Goal: Task Accomplishment & Management: Manage account settings

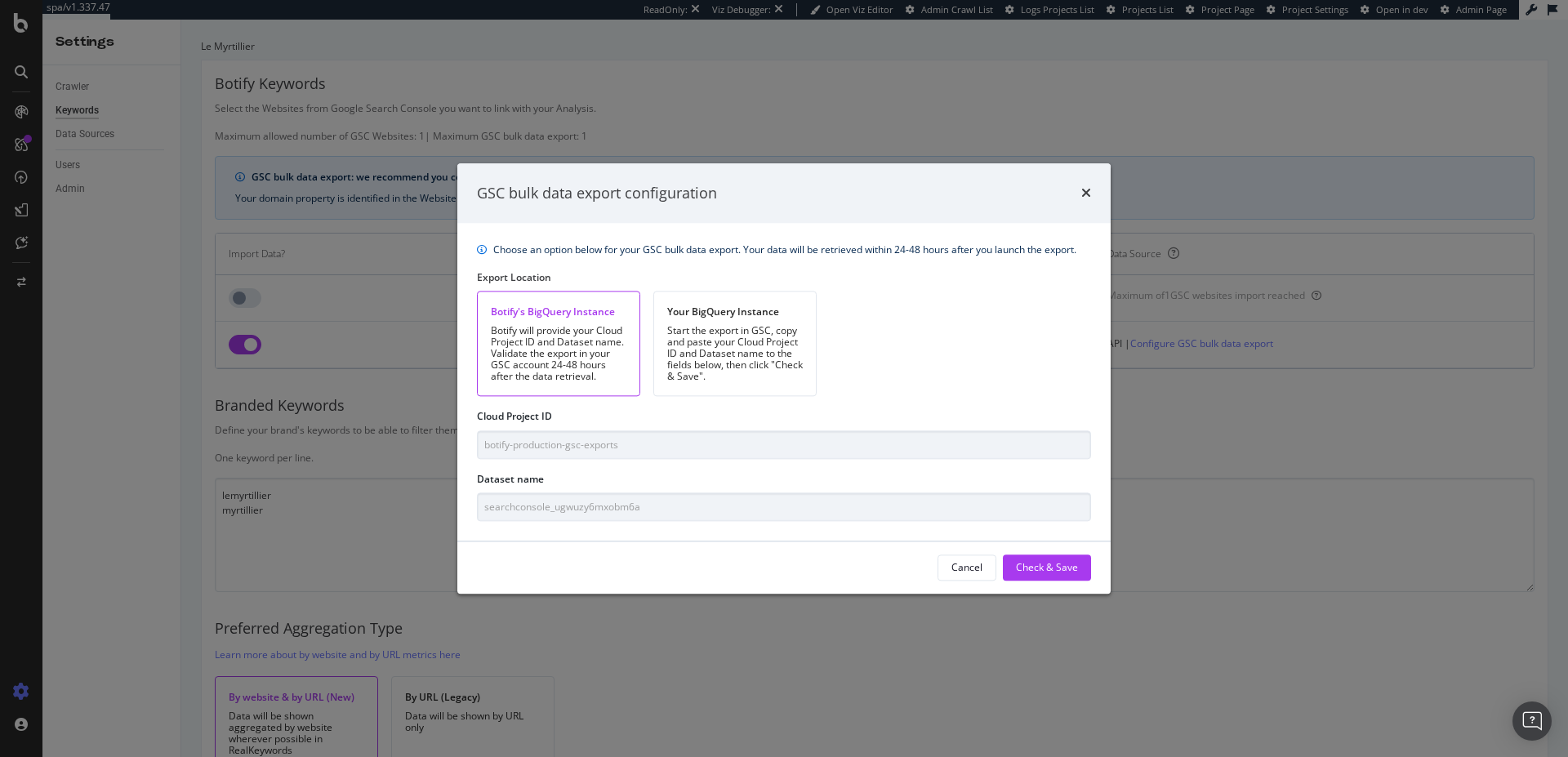
click at [1077, 194] on div "GSC bulk data export configuration" at bounding box center [784, 193] width 615 height 22
click at [1090, 190] on icon "times" at bounding box center [1086, 193] width 10 height 13
